Goal: Find specific page/section: Find specific page/section

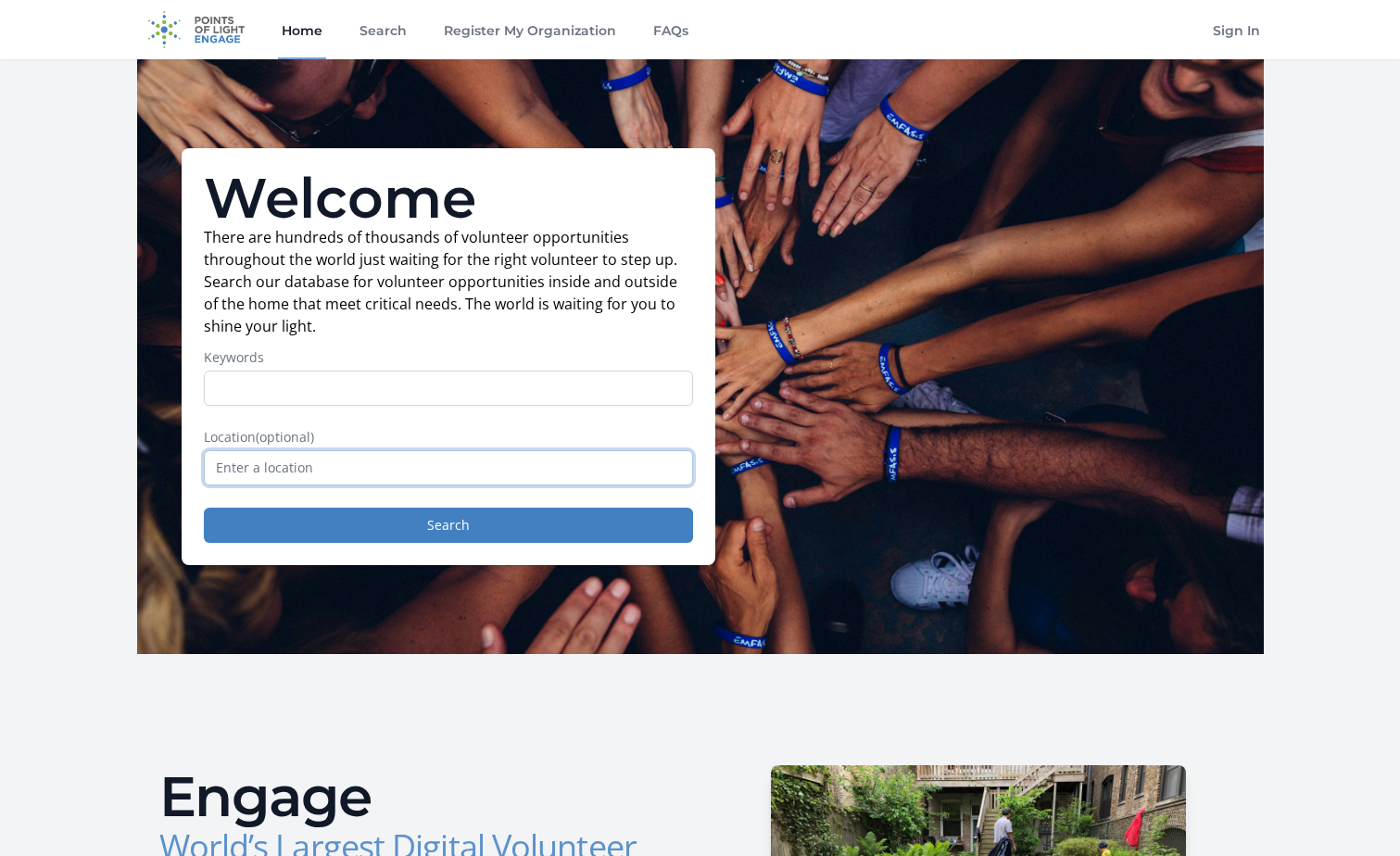
click at [379, 463] on input "text" at bounding box center [448, 467] width 489 height 35
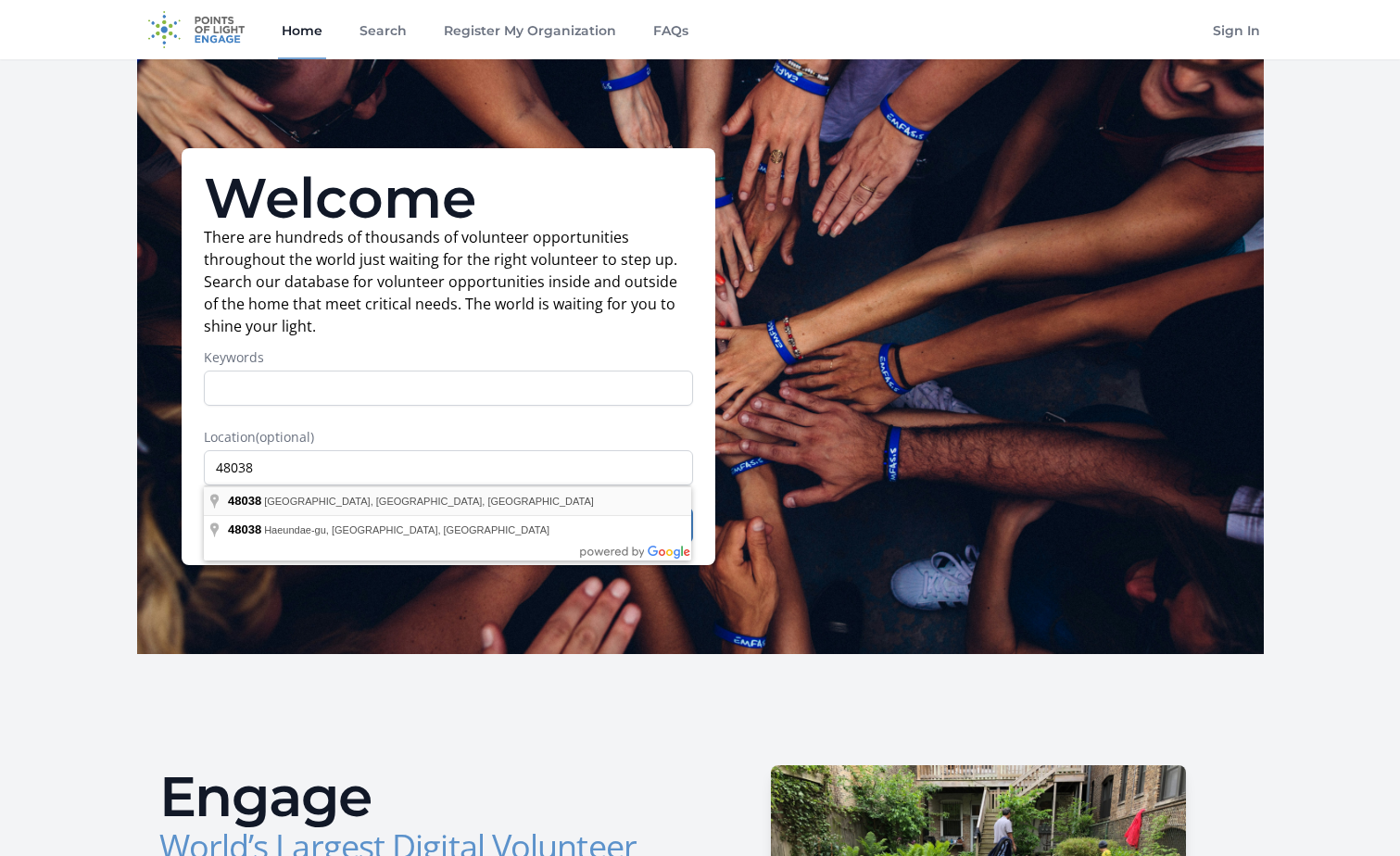
type input "[GEOGRAPHIC_DATA], [GEOGRAPHIC_DATA]"
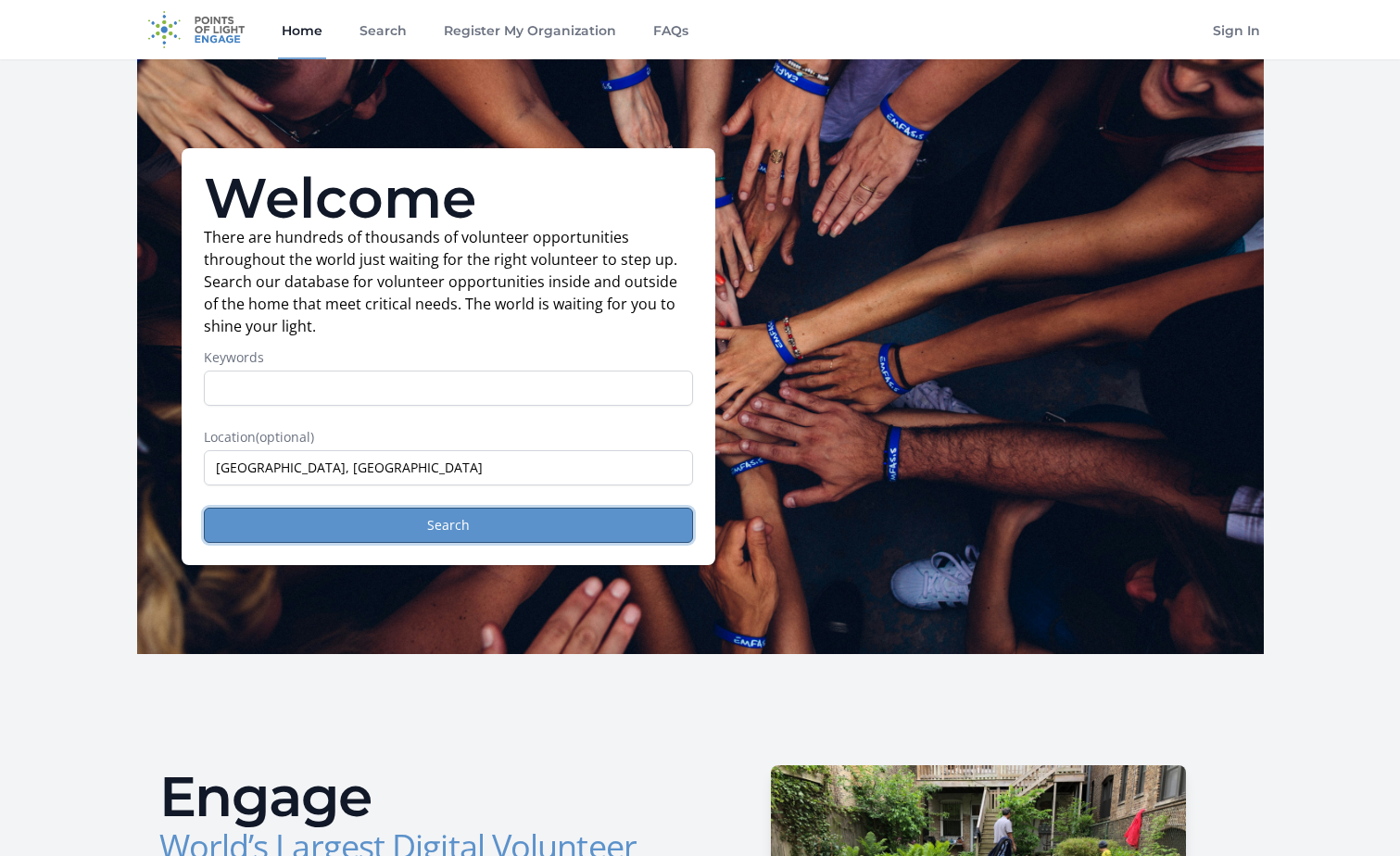
click at [402, 521] on button "Search" at bounding box center [448, 525] width 489 height 35
